Goal: Transaction & Acquisition: Purchase product/service

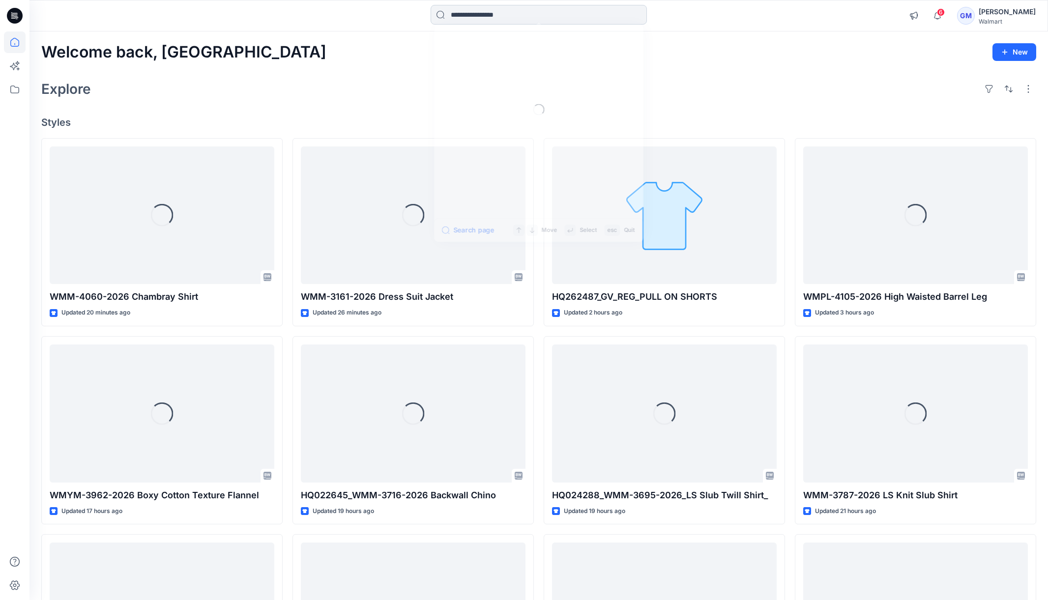
click at [486, 16] on input at bounding box center [539, 15] width 216 height 20
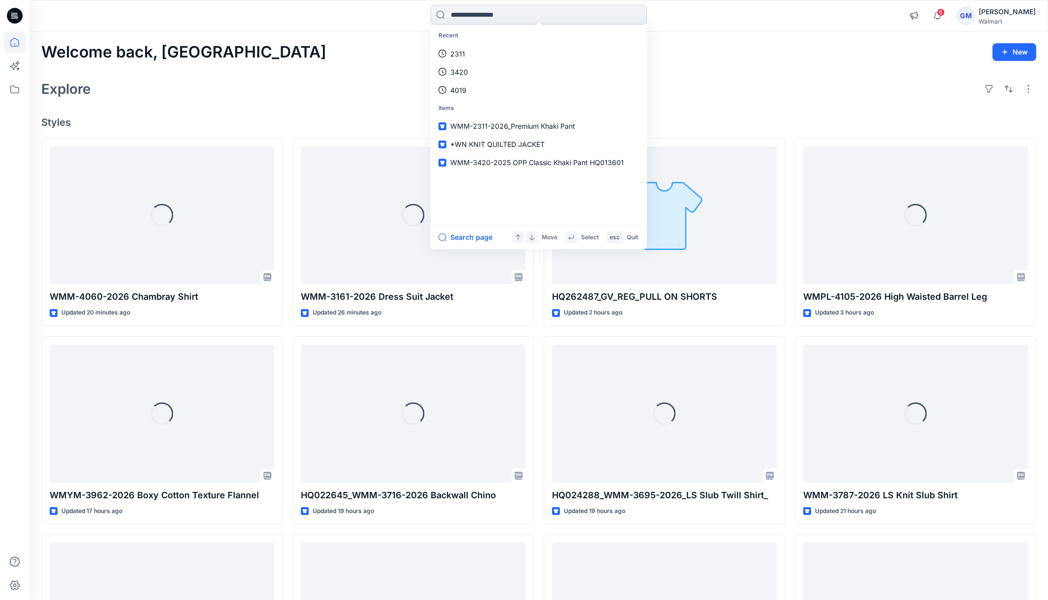
paste input "**********"
type input "**********"
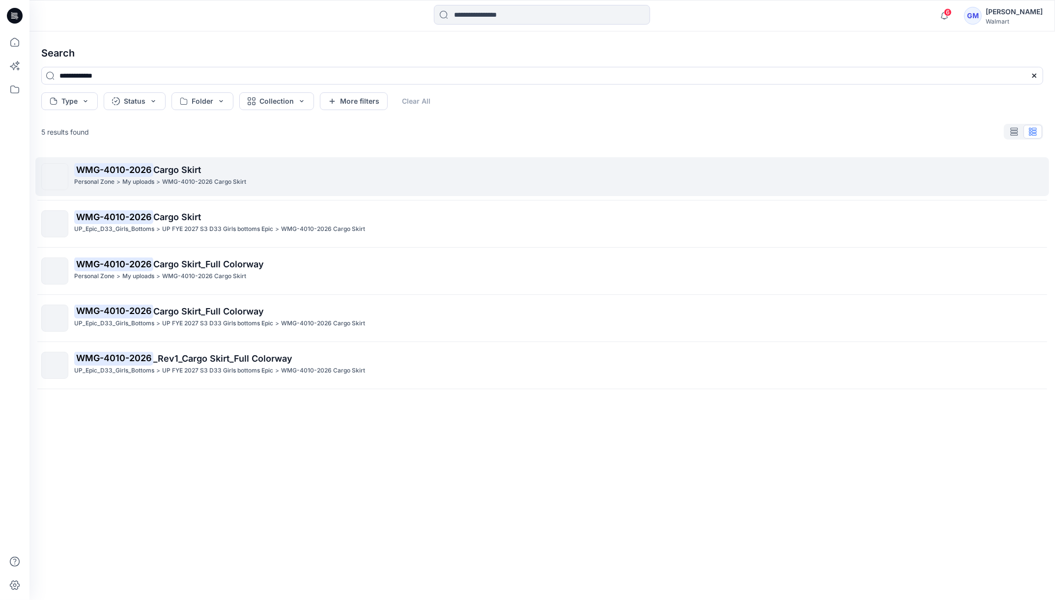
click at [249, 172] on p "WMG-4010-2026 Cargo Skirt" at bounding box center [558, 170] width 969 height 14
